Goal: Navigation & Orientation: Find specific page/section

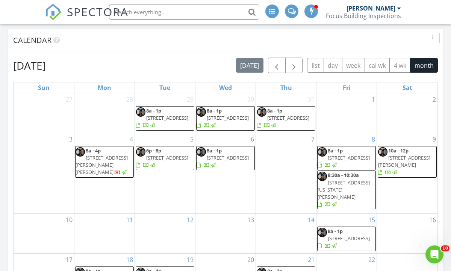
scroll to position [300, 0]
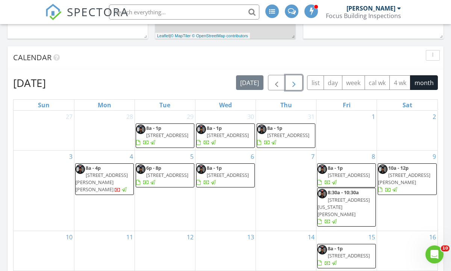
click at [295, 84] on span "button" at bounding box center [294, 83] width 9 height 9
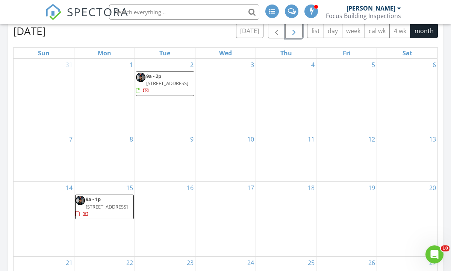
scroll to position [347, 0]
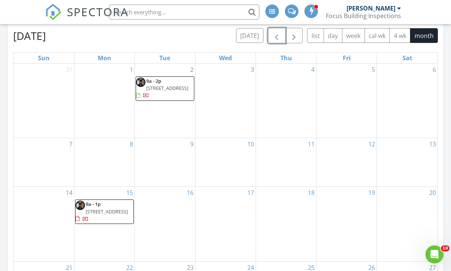
click at [276, 35] on span "button" at bounding box center [276, 36] width 9 height 9
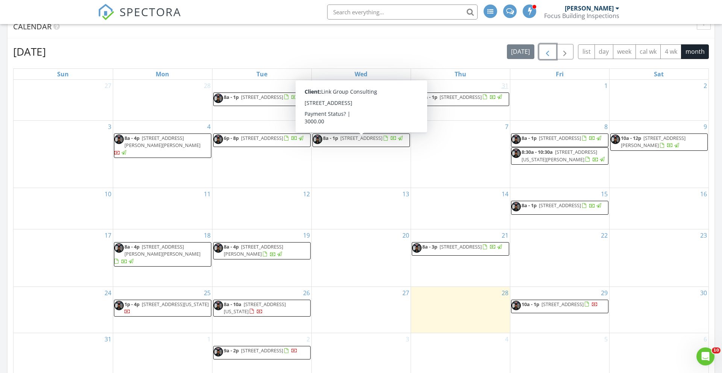
scroll to position [312, 0]
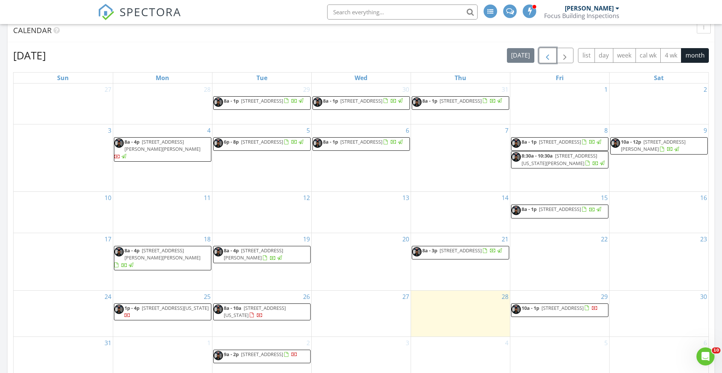
click at [451, 56] on span "button" at bounding box center [547, 55] width 9 height 9
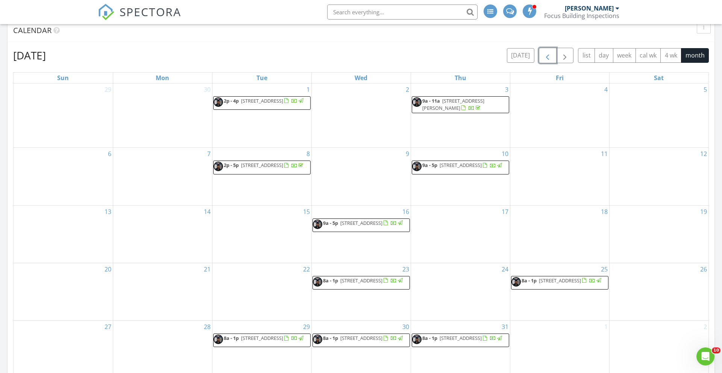
click at [451, 55] on span "button" at bounding box center [547, 55] width 9 height 9
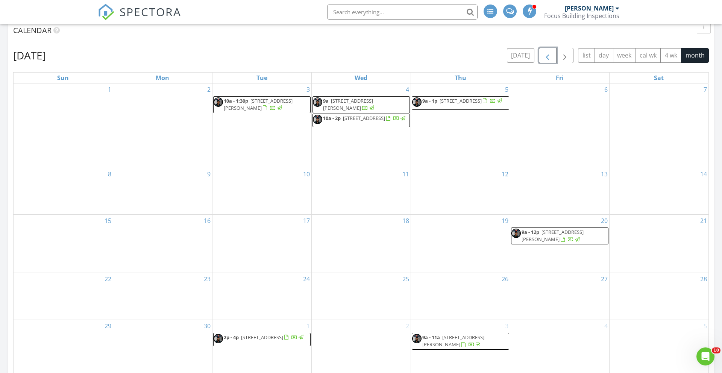
click at [451, 52] on span "button" at bounding box center [547, 55] width 9 height 9
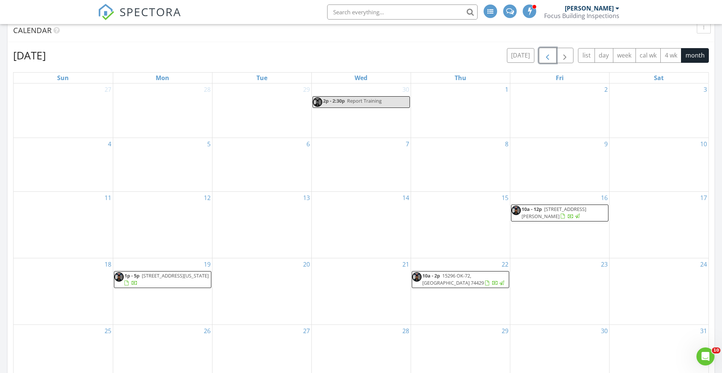
click at [451, 55] on span "button" at bounding box center [547, 55] width 9 height 9
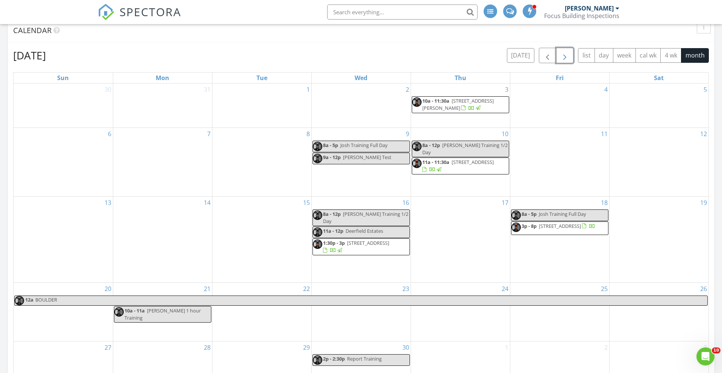
click at [451, 58] on span "button" at bounding box center [565, 55] width 9 height 9
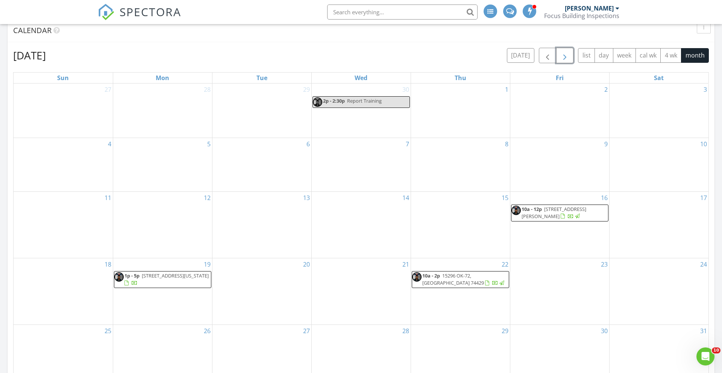
click at [451, 58] on span "button" at bounding box center [565, 55] width 9 height 9
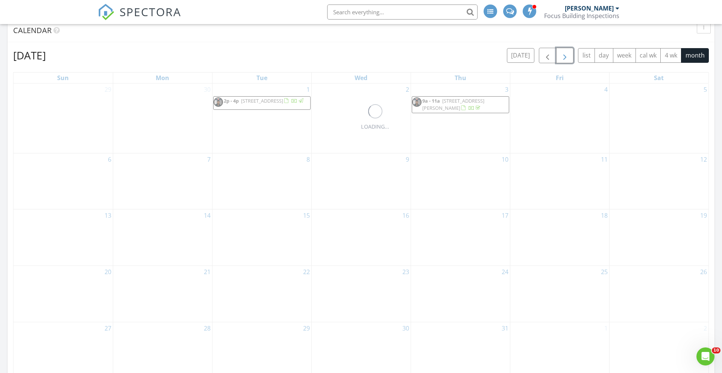
click at [451, 58] on span "button" at bounding box center [565, 55] width 9 height 9
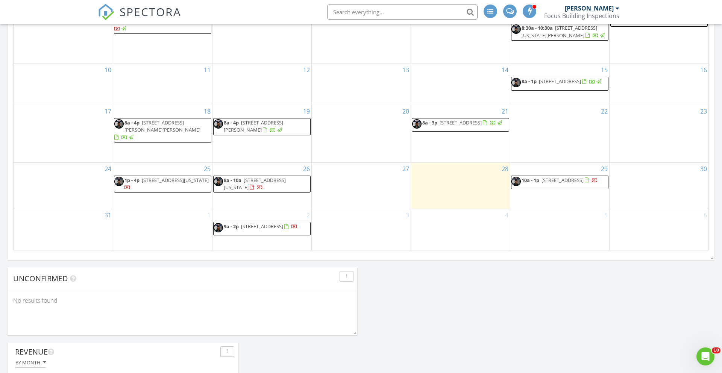
scroll to position [426, 0]
